Goal: Find specific page/section: Find specific page/section

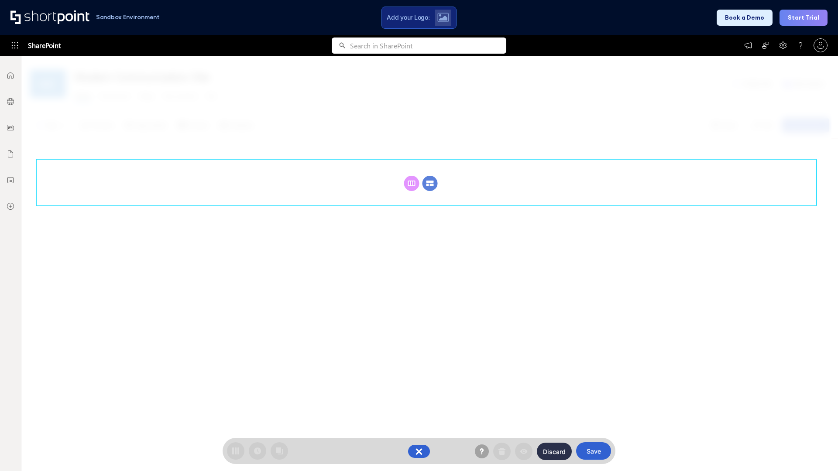
scroll to position [120, 0]
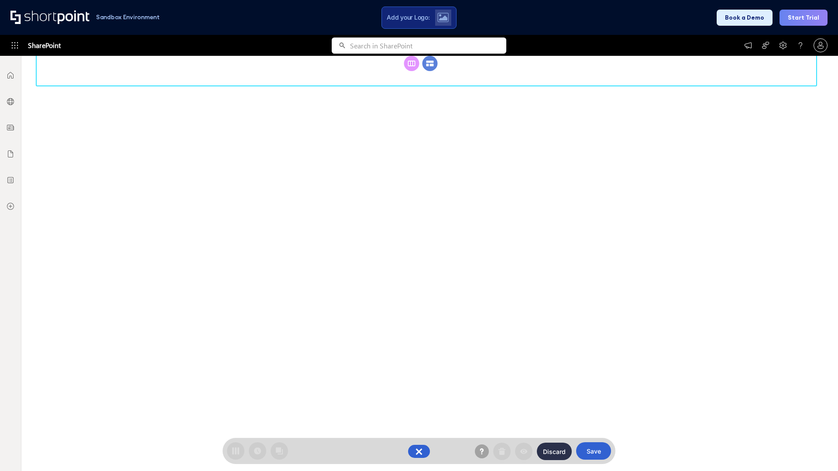
click at [430, 71] on circle at bounding box center [429, 63] width 15 height 15
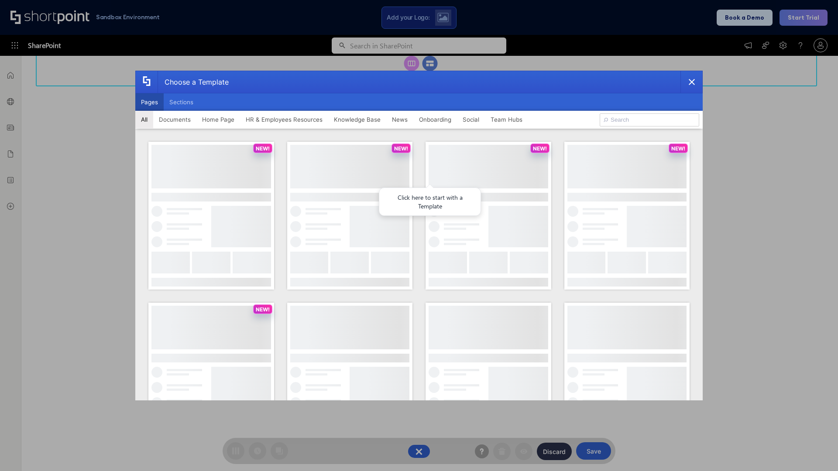
scroll to position [0, 0]
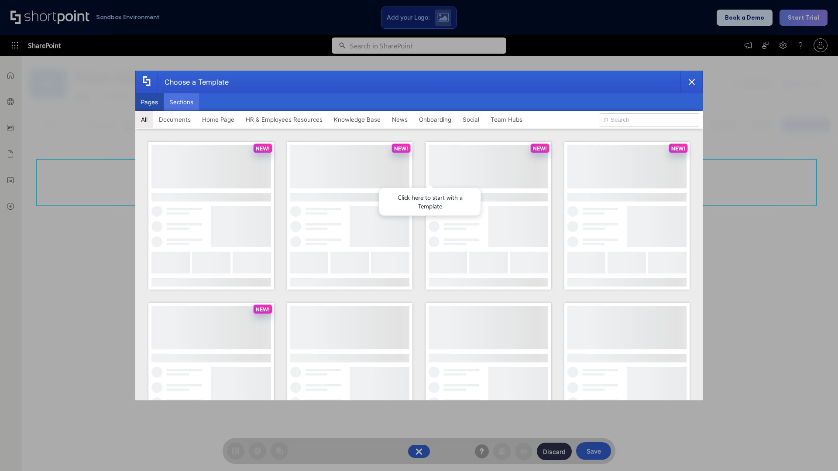
click at [181, 102] on button "Sections" at bounding box center [181, 101] width 35 height 17
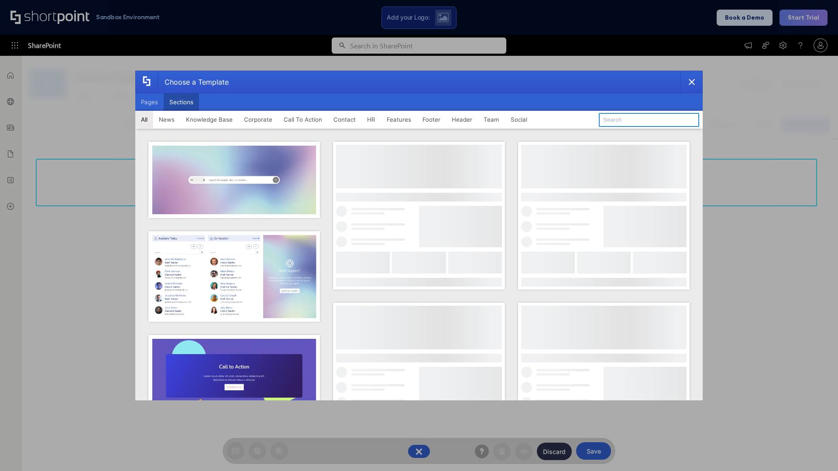
type input "Teammate 1"
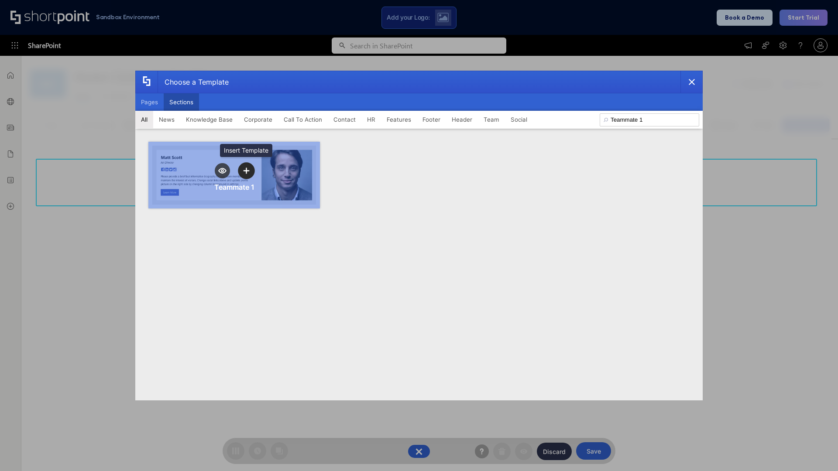
click at [246, 171] on icon "template selector" at bounding box center [246, 171] width 6 height 6
